Goal: Transaction & Acquisition: Purchase product/service

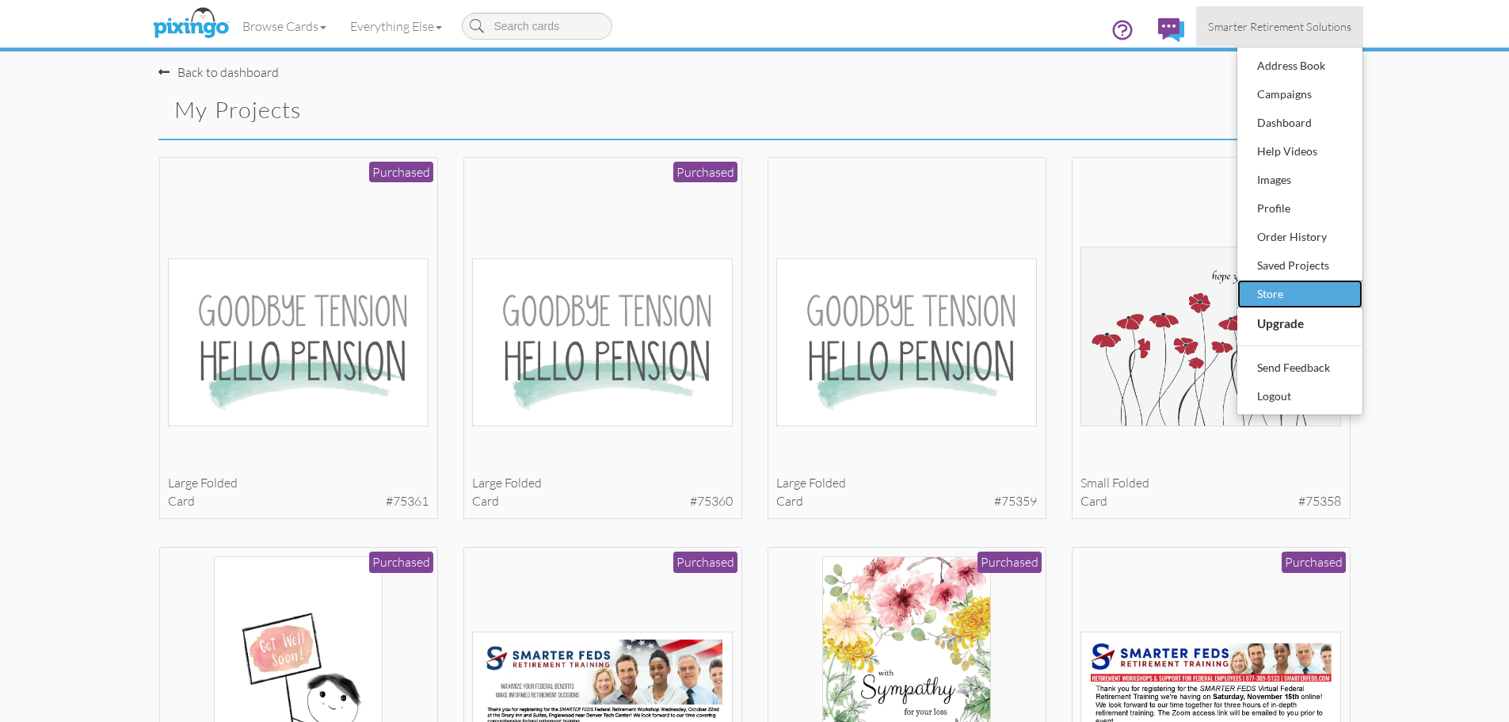
click at [1300, 303] on div "Store" at bounding box center [1299, 294] width 93 height 24
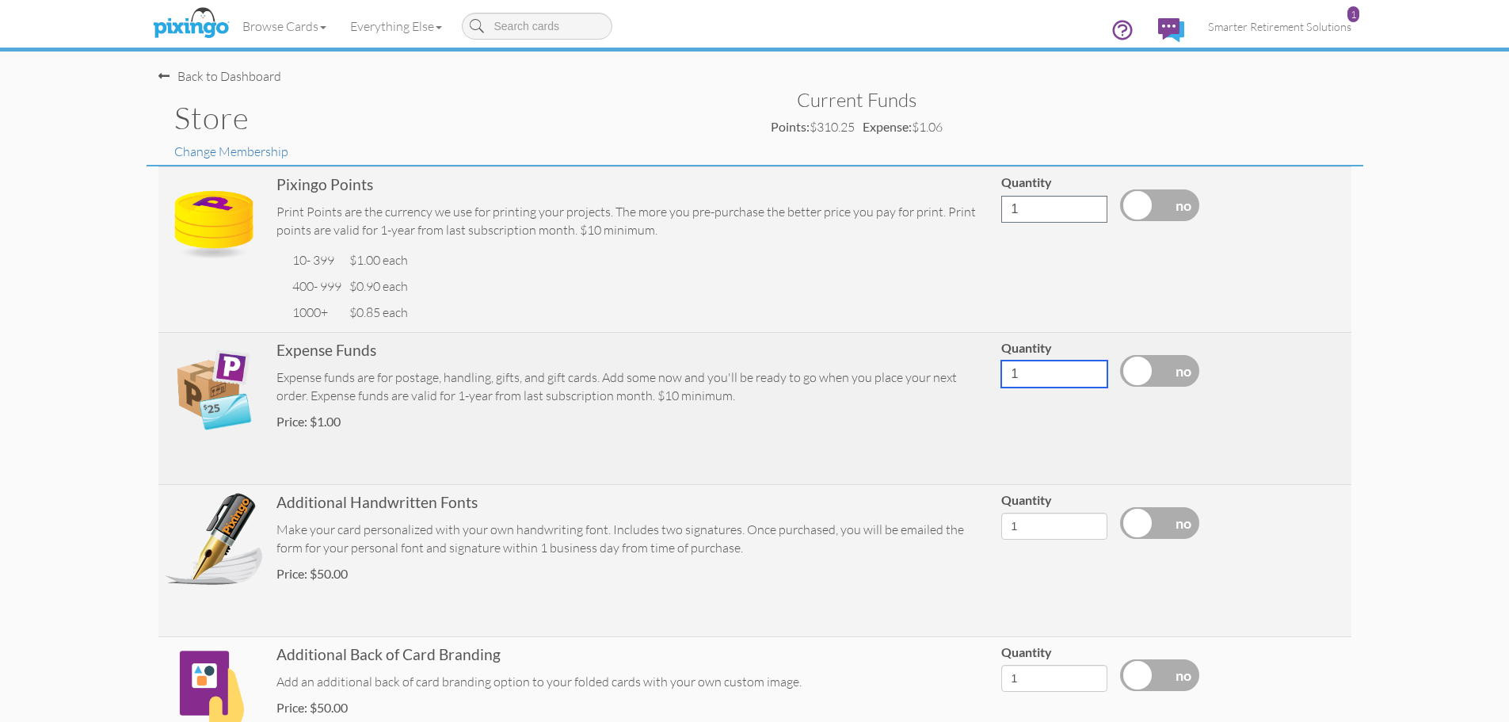
click at [1073, 379] on input "1" at bounding box center [1054, 373] width 106 height 27
click at [1172, 365] on label at bounding box center [1159, 371] width 79 height 32
click at [0, 0] on input "checkbox" at bounding box center [0, 0] width 0 height 0
click at [1019, 374] on input "0200" at bounding box center [1054, 373] width 106 height 27
type input "200"
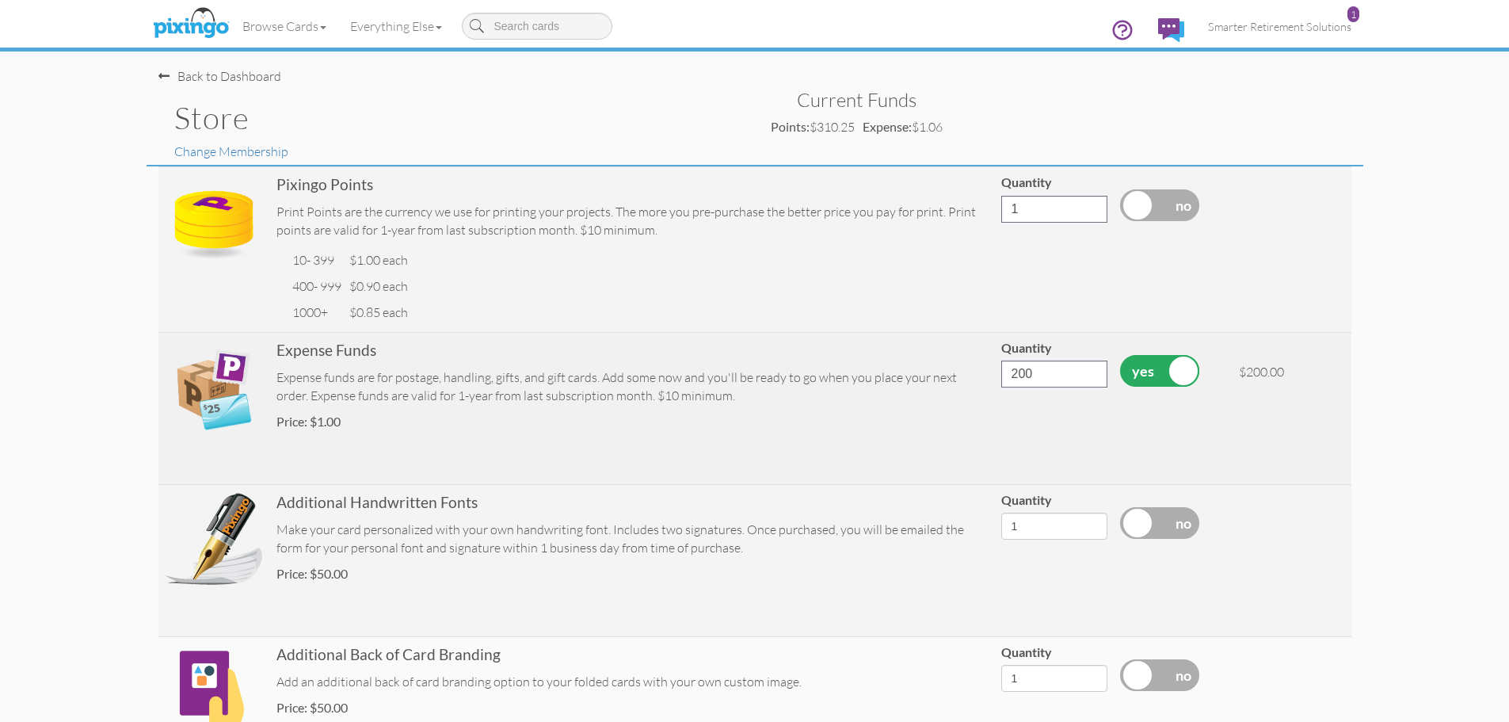
click at [1056, 430] on td "Quantity 200" at bounding box center [1054, 408] width 119 height 152
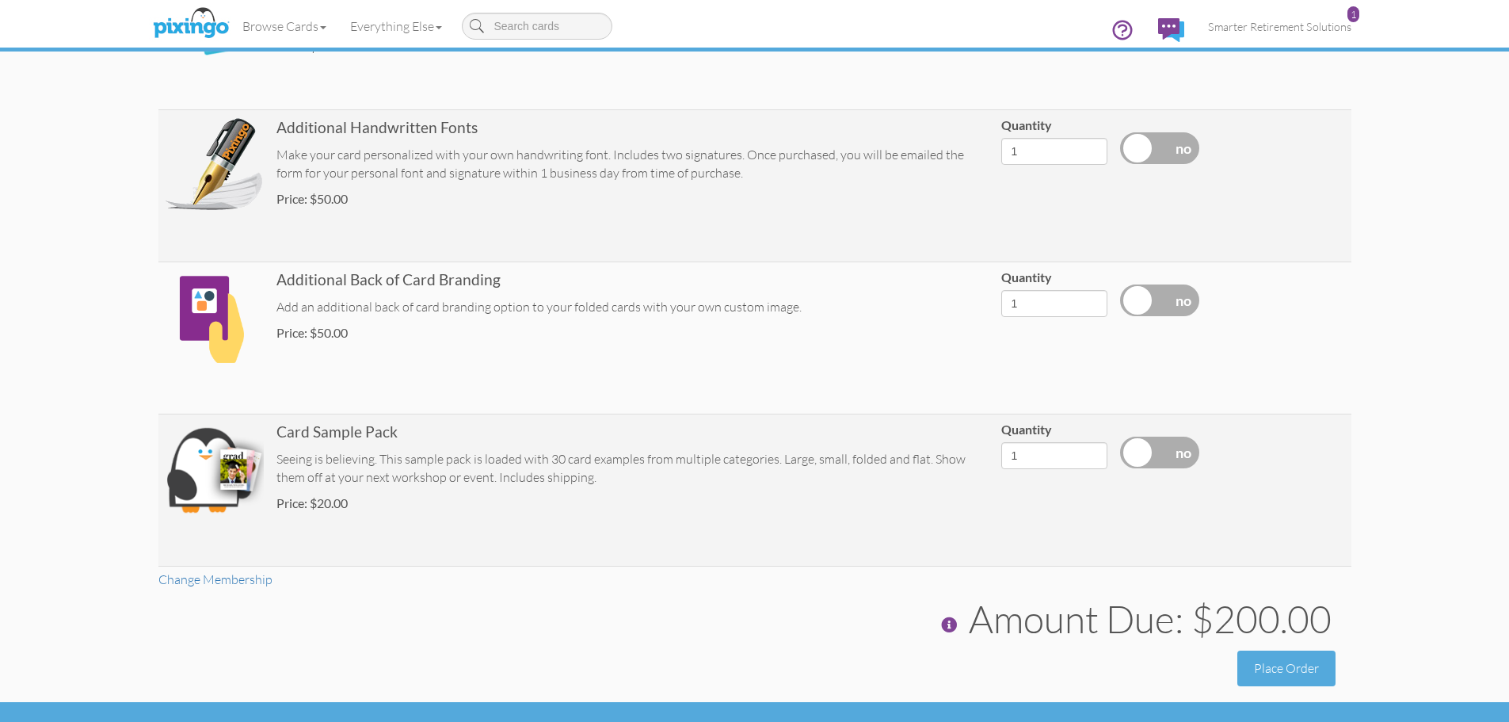
scroll to position [406, 0]
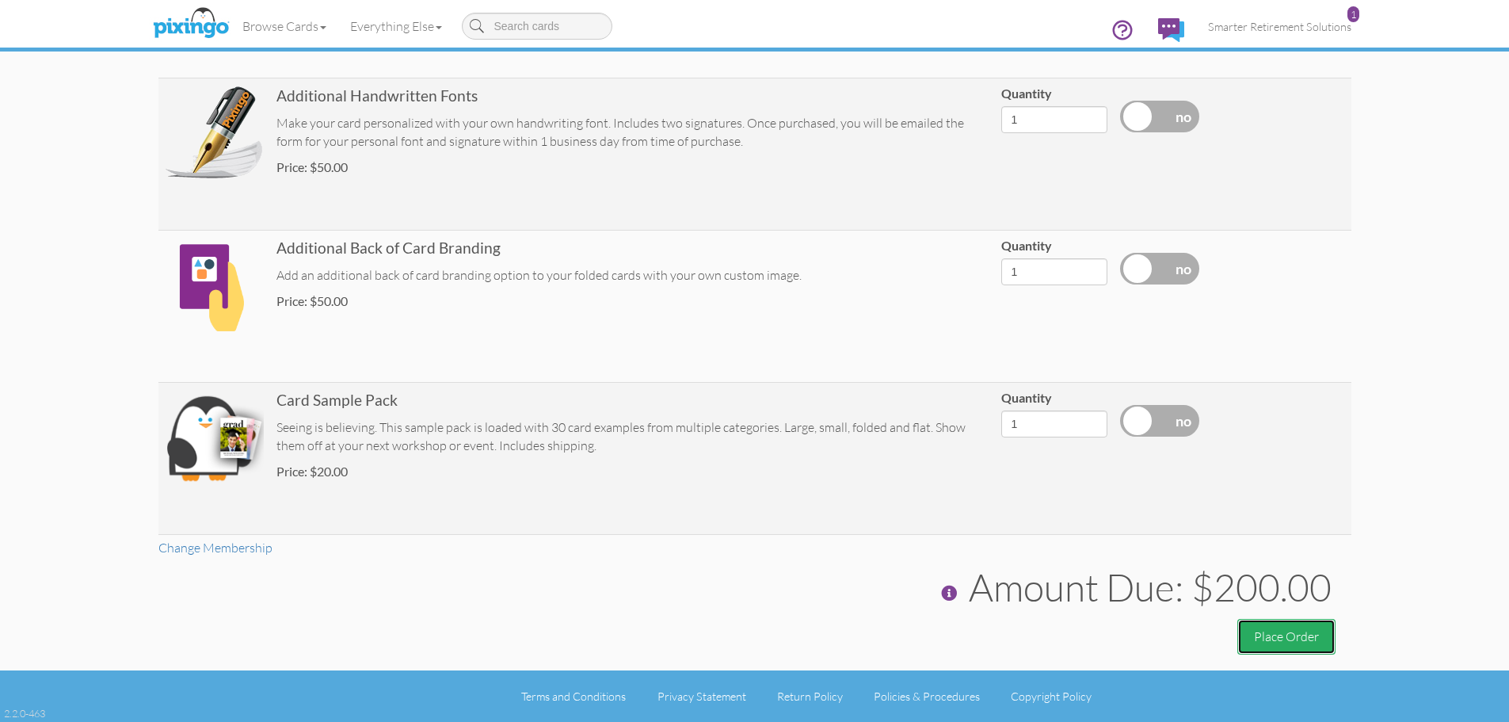
click at [1301, 639] on button "Place Order" at bounding box center [1286, 637] width 98 height 36
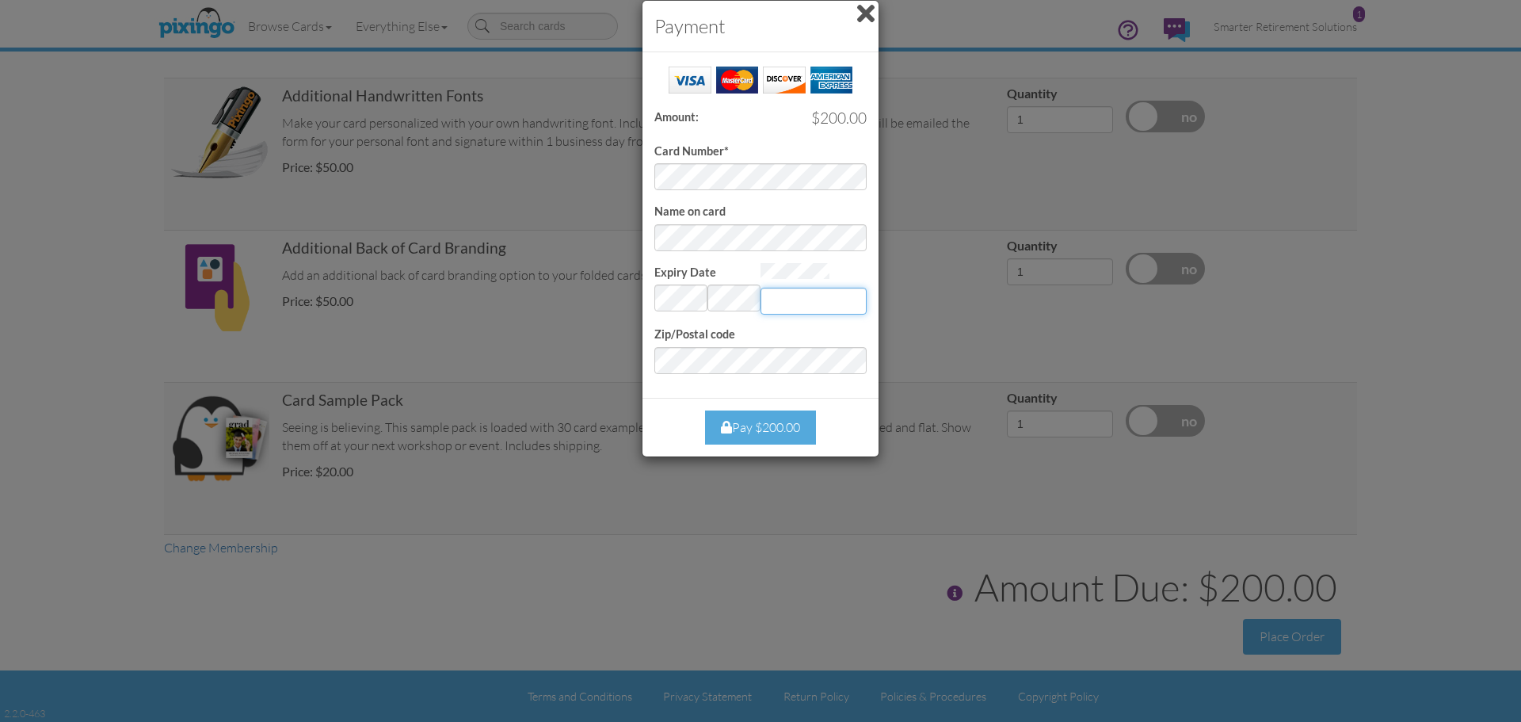
type input "367"
click at [797, 431] on div "Pay $200.00" at bounding box center [760, 427] width 111 height 34
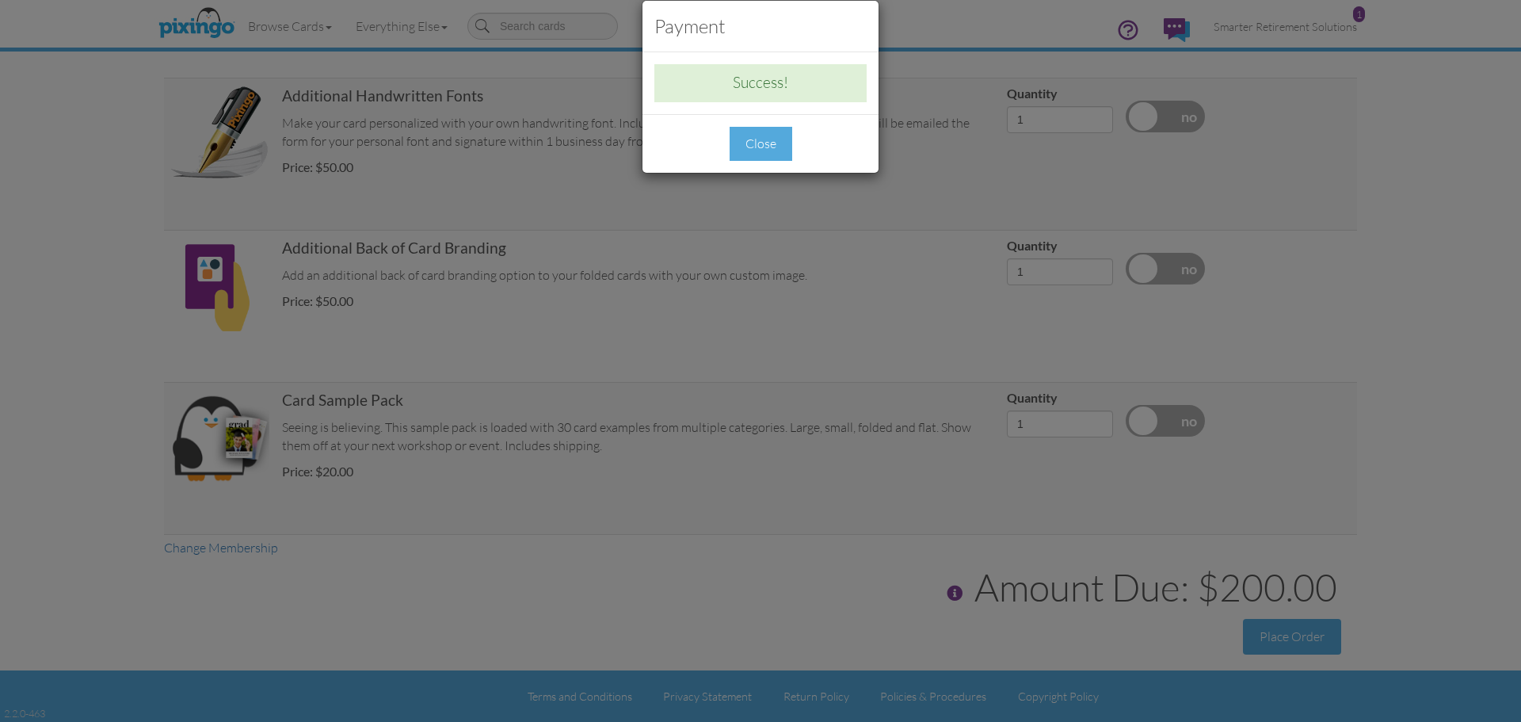
click at [781, 139] on div "Close" at bounding box center [761, 144] width 63 height 34
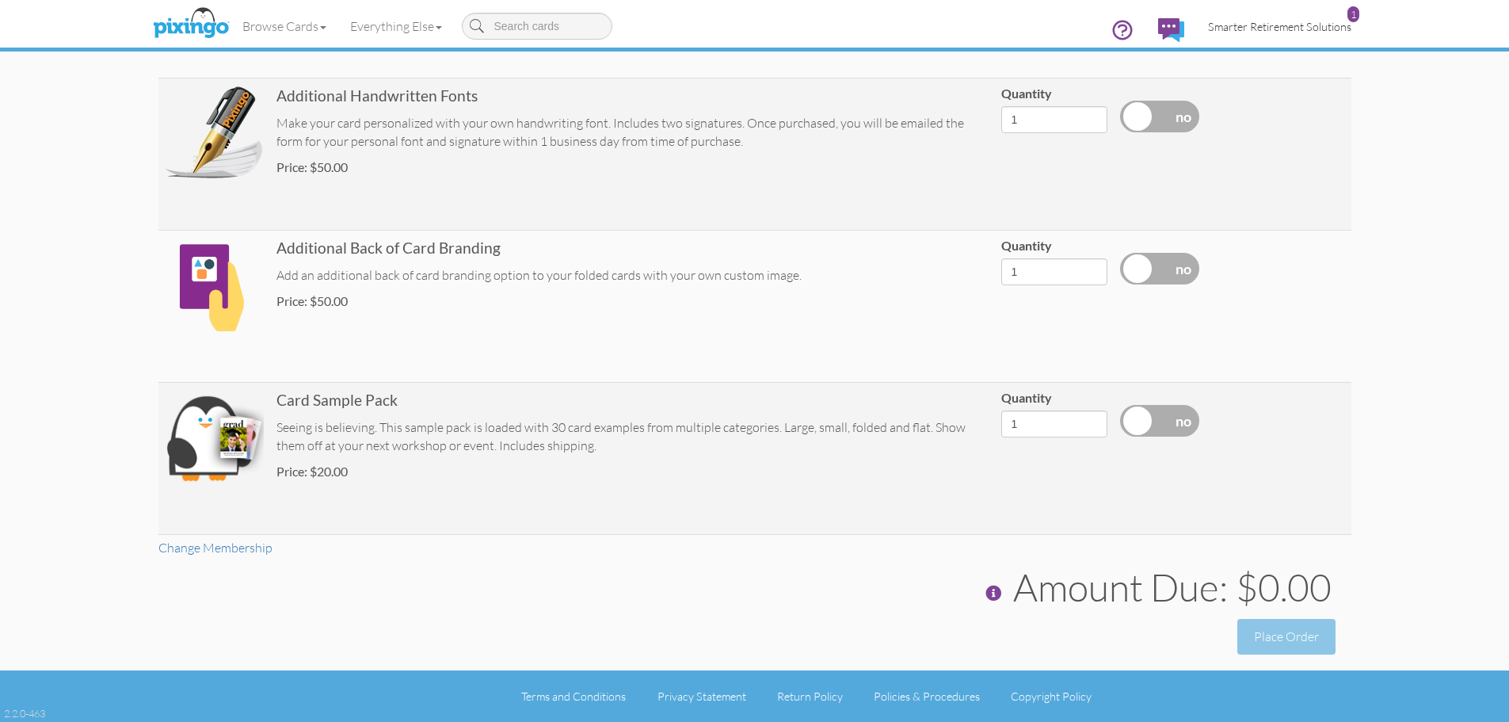
click at [1322, 25] on span "Smarter Retirement Solutions" at bounding box center [1279, 26] width 143 height 13
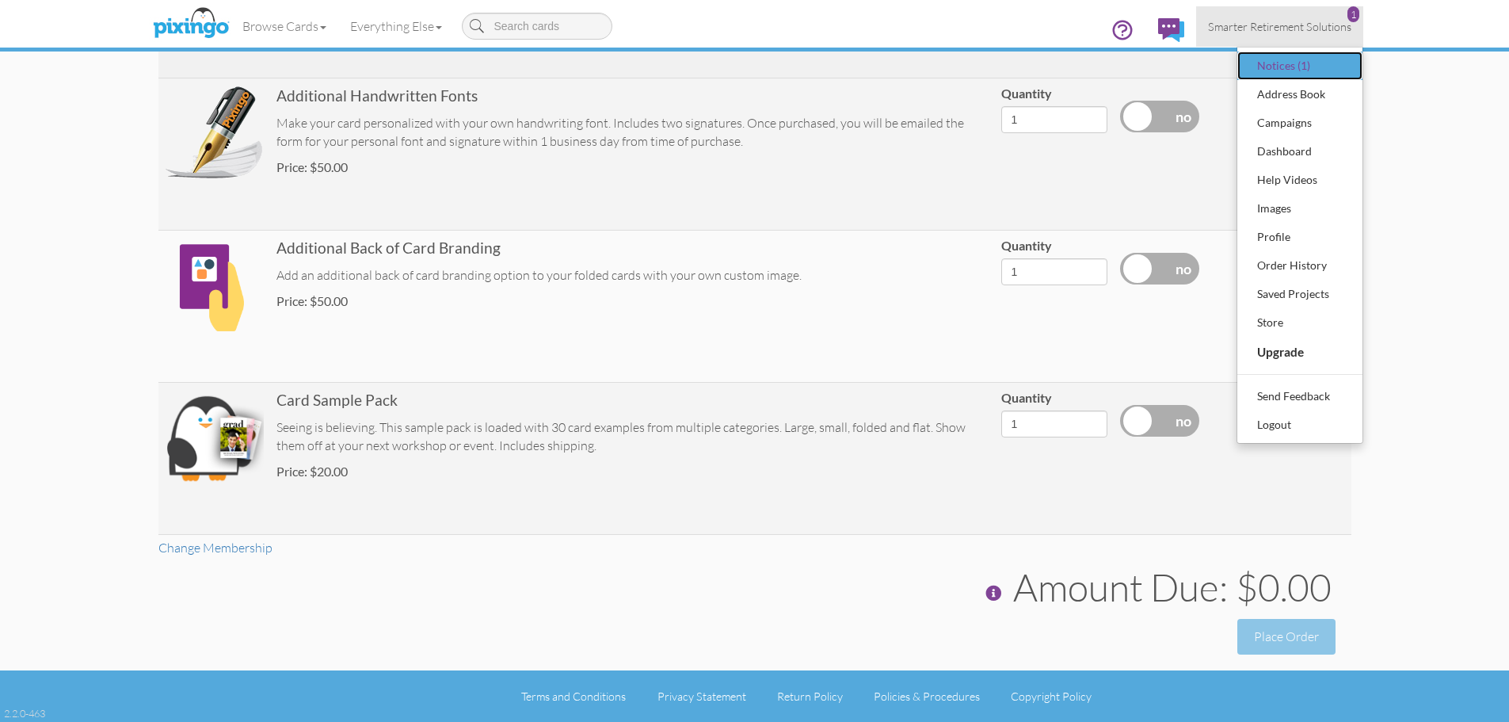
click at [1290, 64] on div "Notices (1)" at bounding box center [1299, 66] width 93 height 24
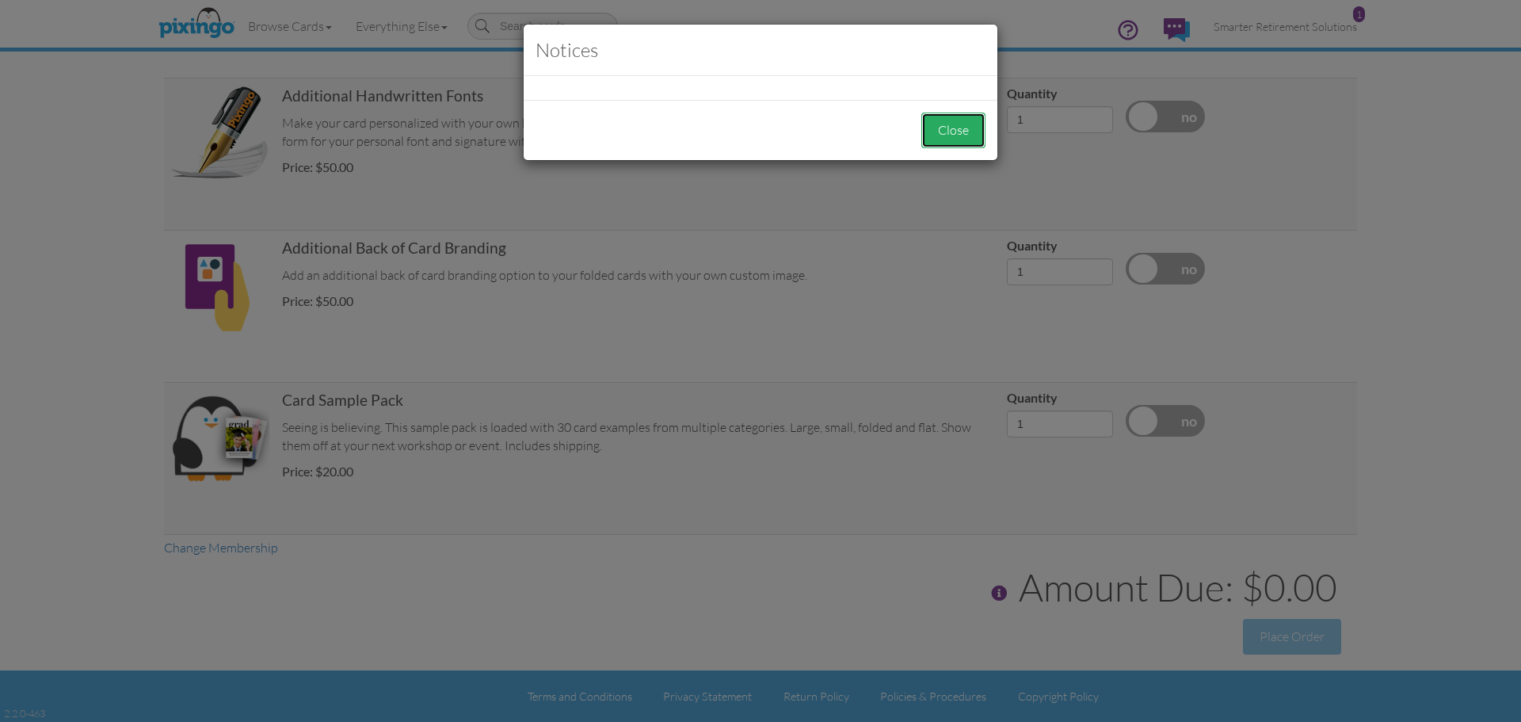
click at [944, 124] on button "Close" at bounding box center [953, 130] width 64 height 36
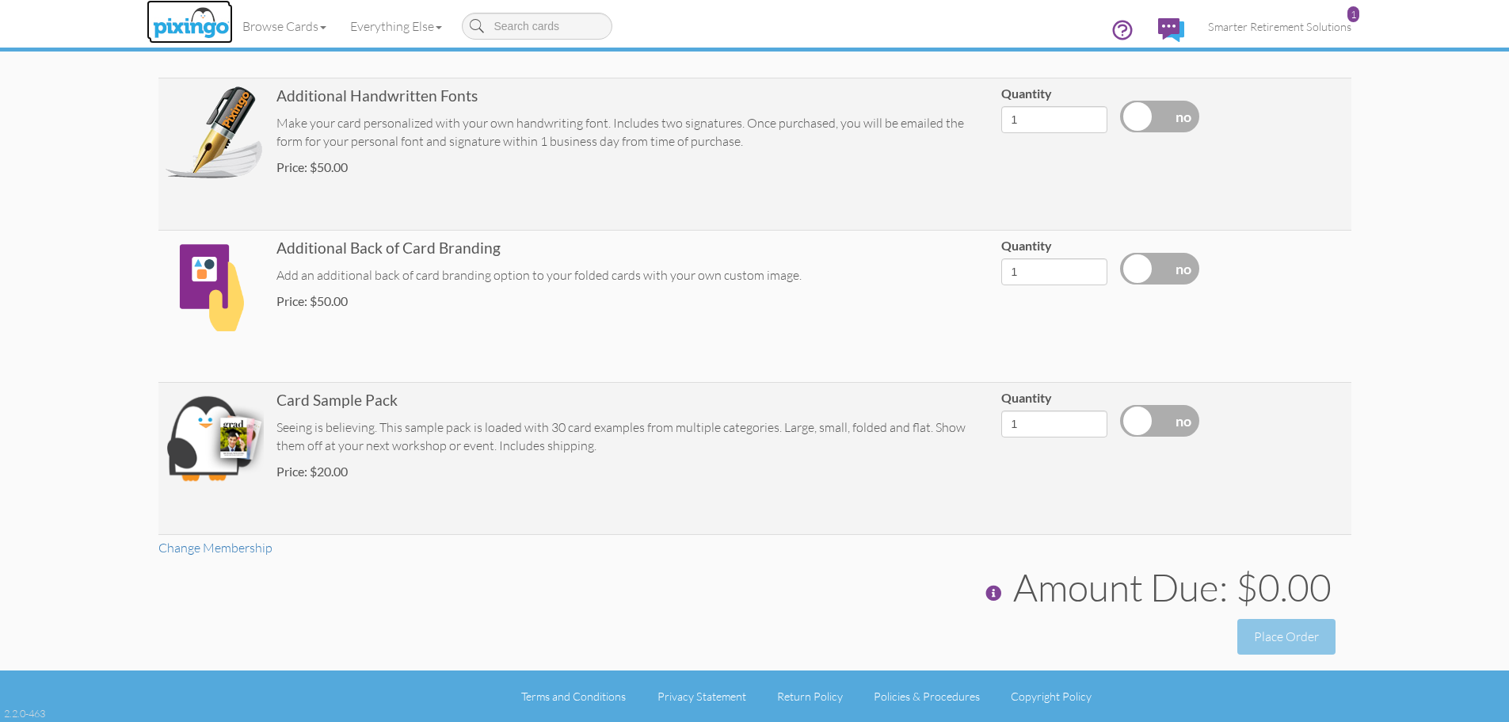
click at [210, 27] on img at bounding box center [191, 24] width 84 height 40
